Goal: Transaction & Acquisition: Purchase product/service

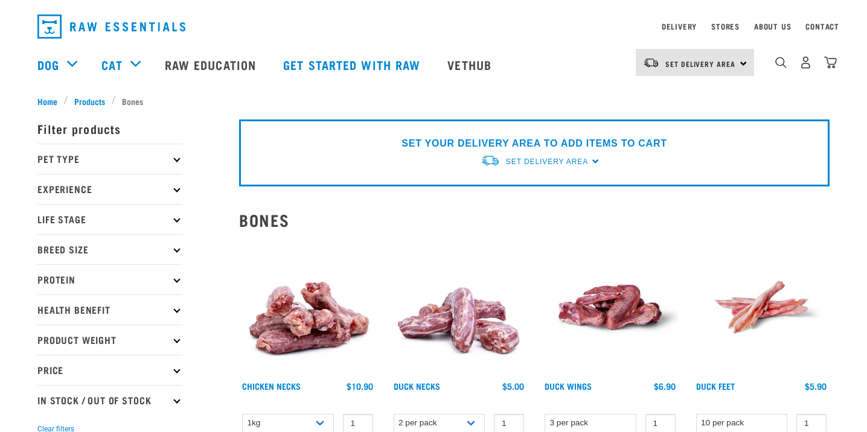
scroll to position [33, 0]
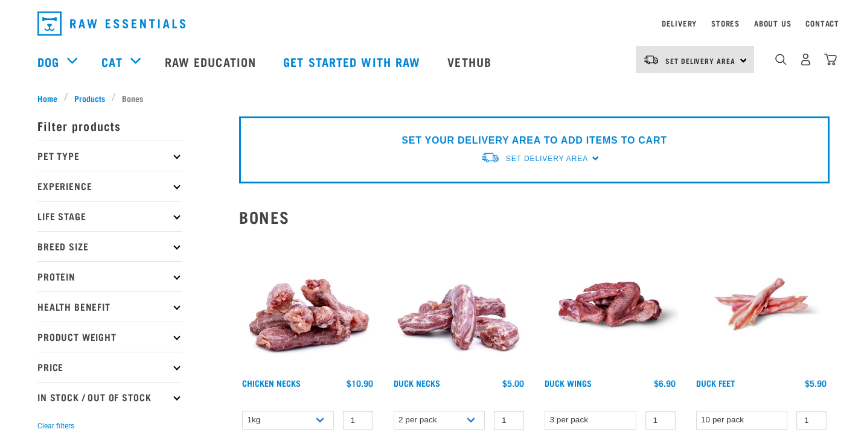
click at [176, 181] on p "Experience" at bounding box center [109, 186] width 145 height 30
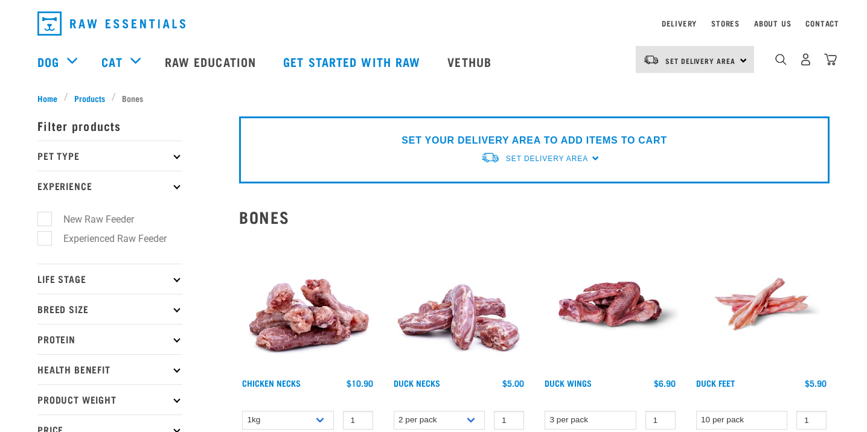
click at [175, 279] on icon at bounding box center [176, 278] width 7 height 7
click at [49, 397] on label "Senior Dog" at bounding box center [79, 391] width 71 height 15
click at [45, 393] on input "Senior Dog" at bounding box center [41, 389] width 8 height 8
checkbox input "true"
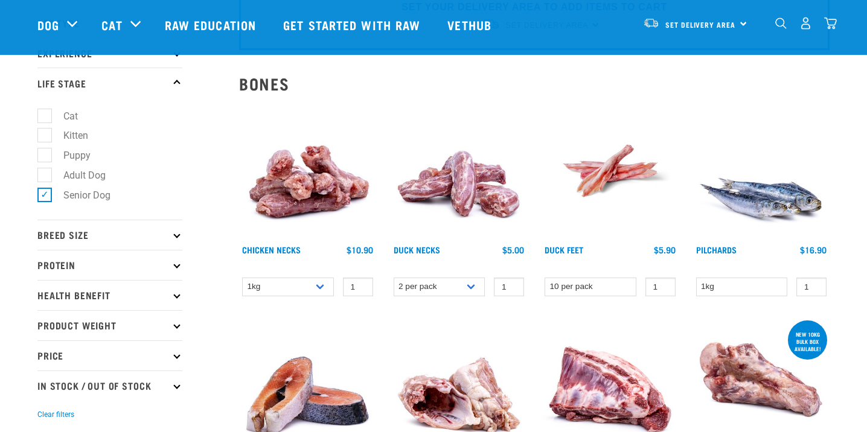
scroll to position [79, 0]
click at [176, 298] on icon at bounding box center [176, 295] width 7 height 7
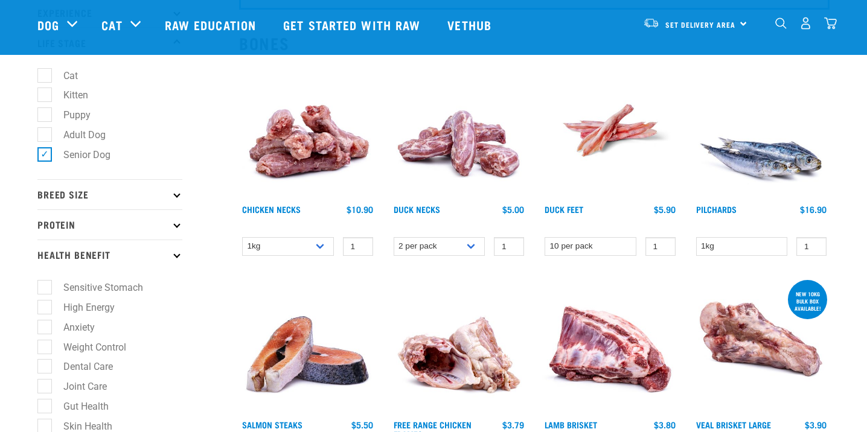
scroll to position [128, 0]
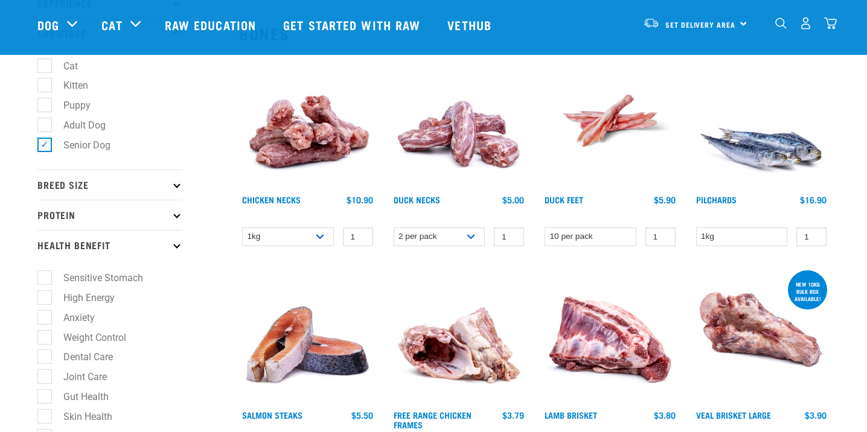
click at [47, 338] on label "Weight Control" at bounding box center [87, 337] width 87 height 15
click at [45, 338] on input "Weight Control" at bounding box center [41, 336] width 8 height 8
checkbox input "true"
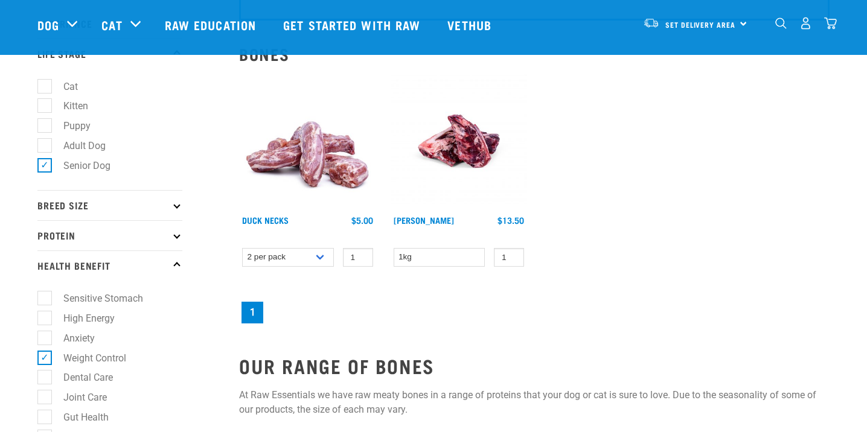
scroll to position [111, 0]
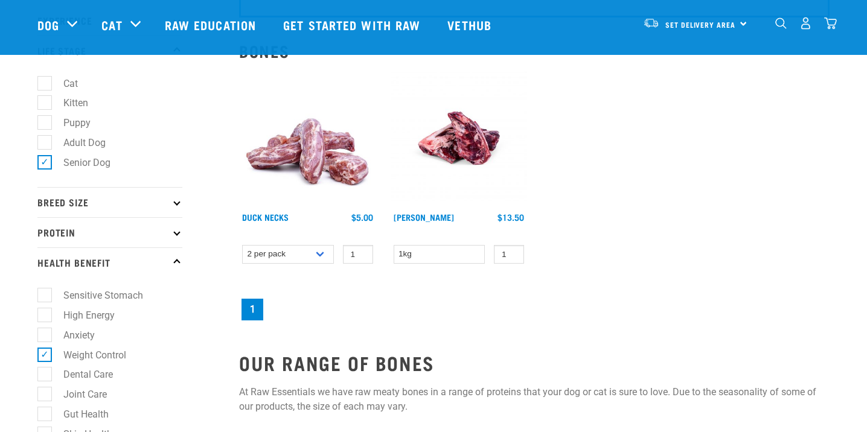
click at [44, 355] on label "Weight Control" at bounding box center [87, 355] width 87 height 15
click at [42, 355] on input "Weight Control" at bounding box center [41, 353] width 8 height 8
checkbox input "false"
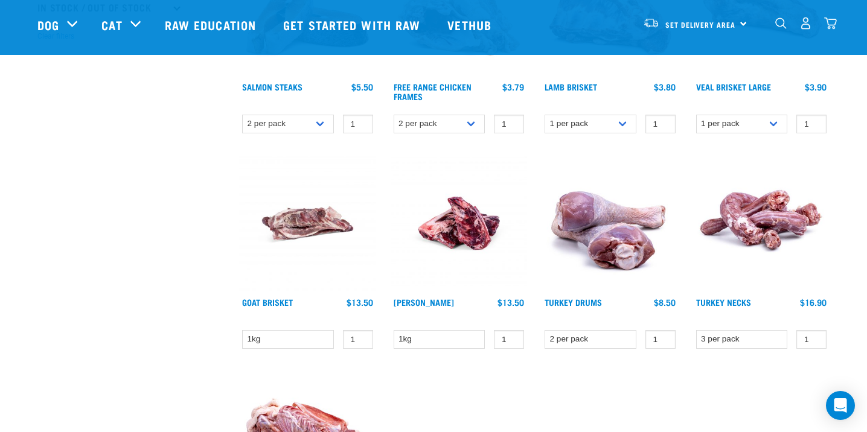
scroll to position [452, 0]
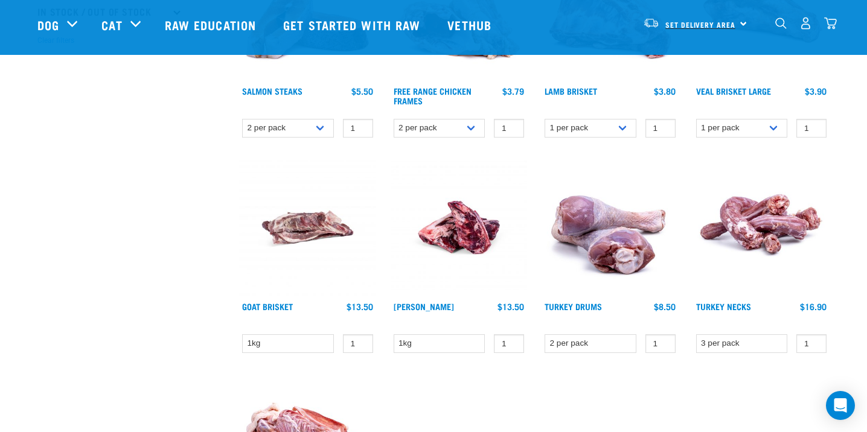
click at [699, 26] on span "Set Delivery Area" at bounding box center [701, 24] width 70 height 4
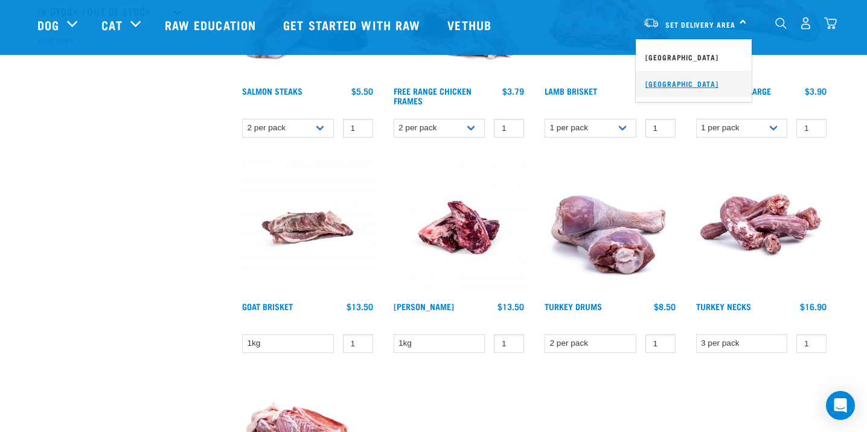
click at [696, 82] on link "[GEOGRAPHIC_DATA]" at bounding box center [694, 84] width 116 height 27
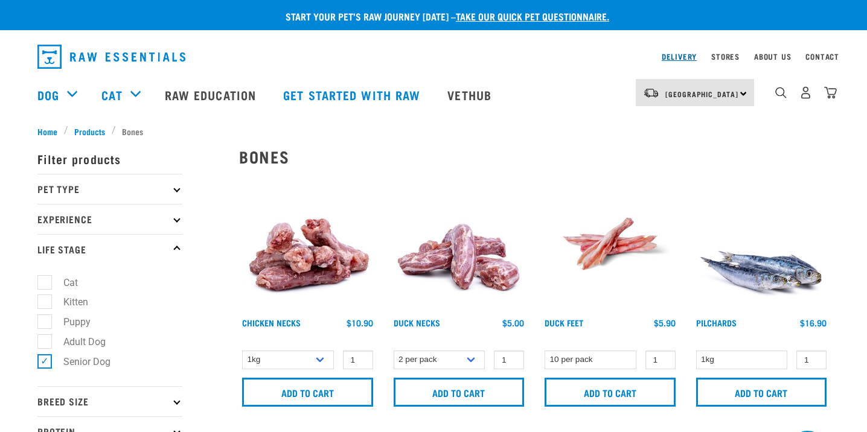
click at [681, 55] on link "Delivery" at bounding box center [679, 56] width 35 height 4
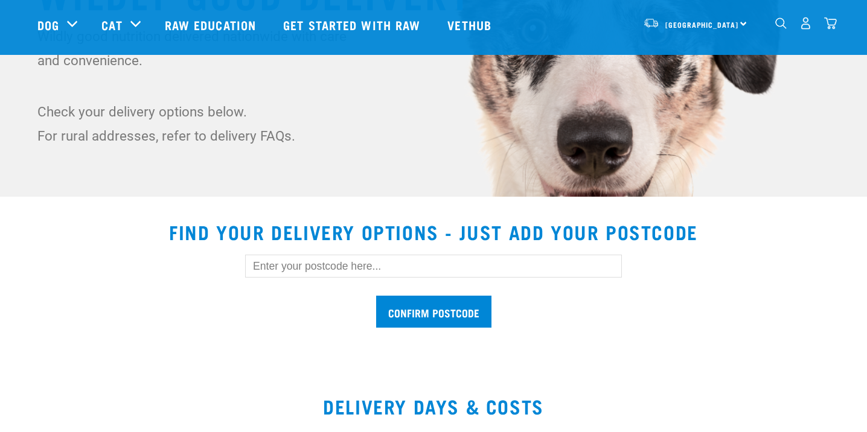
scroll to position [214, 0]
click at [336, 269] on input "text" at bounding box center [433, 265] width 377 height 23
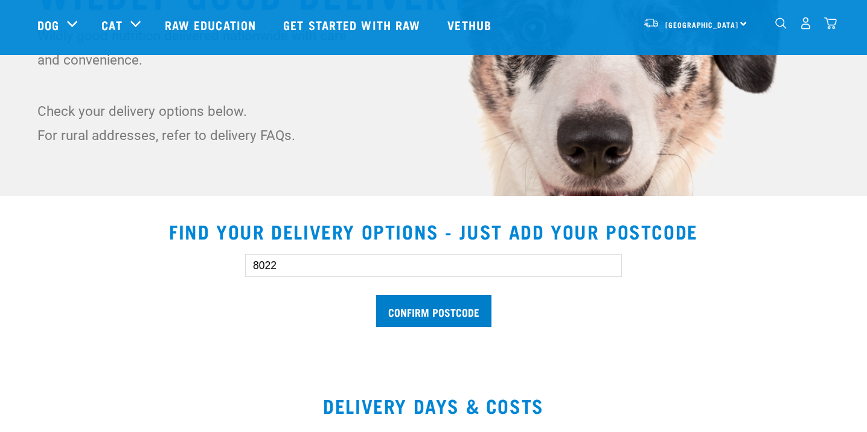
type input "8022"
click at [385, 309] on input "Confirm postcode" at bounding box center [433, 311] width 115 height 32
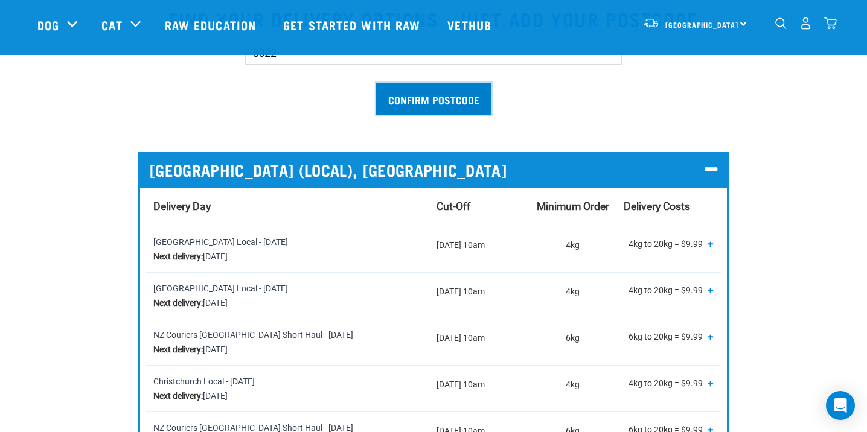
scroll to position [425, 0]
